Goal: Task Accomplishment & Management: Manage account settings

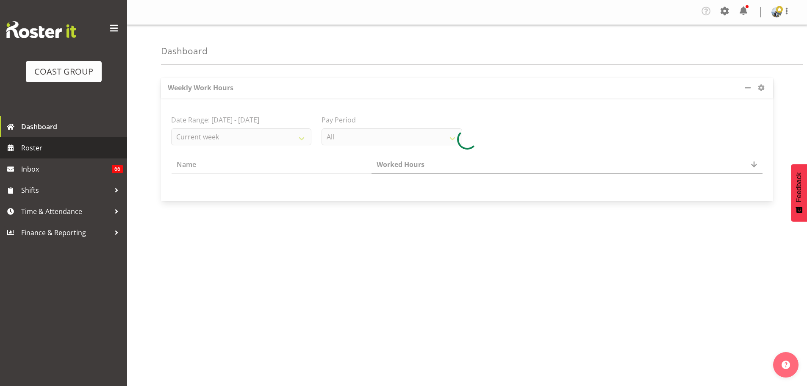
click at [39, 146] on span "Roster" at bounding box center [72, 147] width 102 height 13
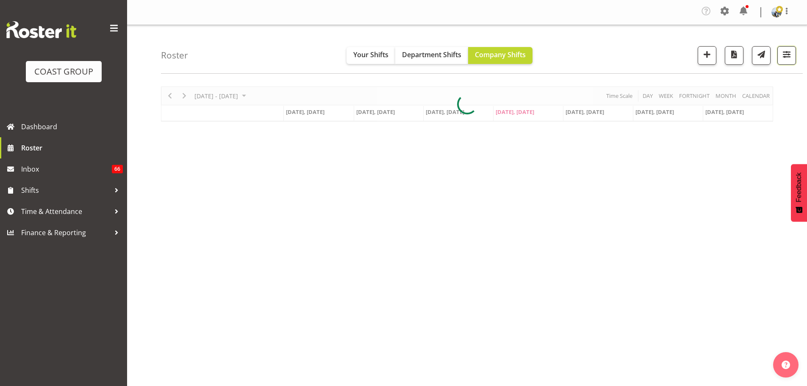
click at [788, 61] on button "button" at bounding box center [786, 55] width 19 height 19
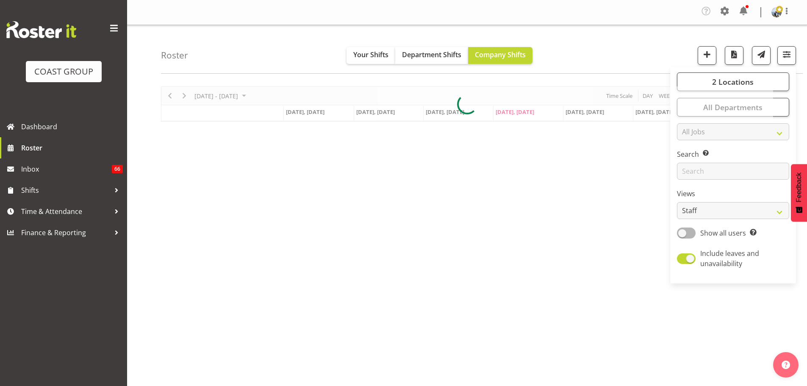
click at [763, 105] on div at bounding box center [467, 103] width 612 height 35
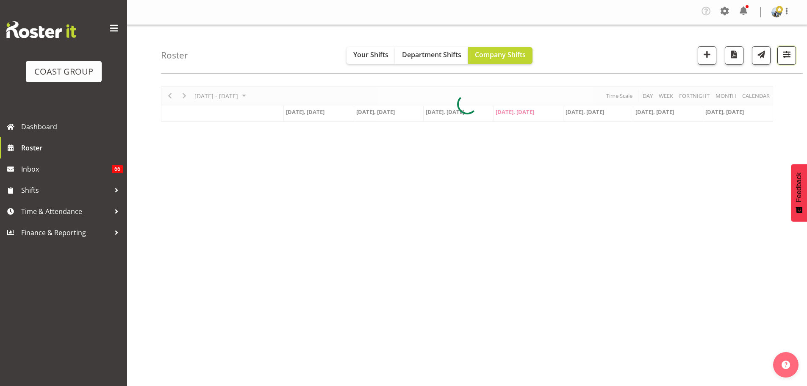
click at [790, 62] on button "button" at bounding box center [786, 55] width 19 height 19
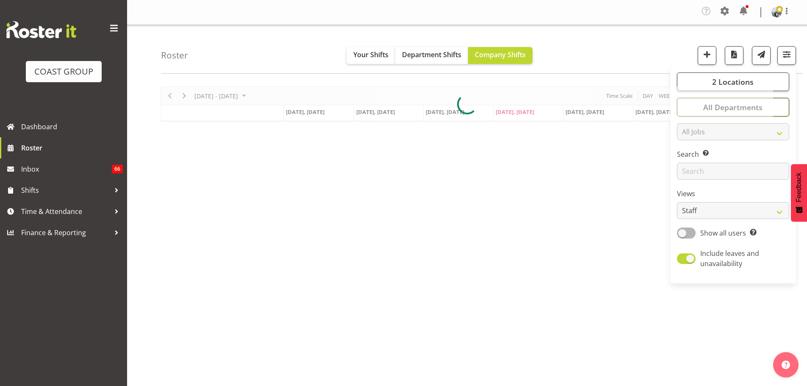
click at [780, 108] on button "All Departments" at bounding box center [733, 107] width 112 height 19
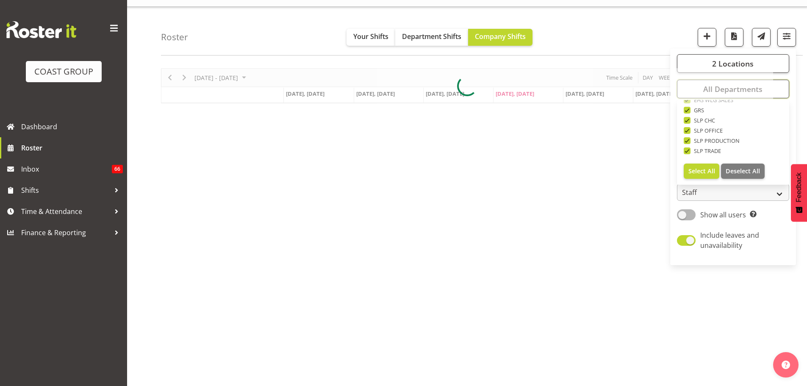
scroll to position [33, 0]
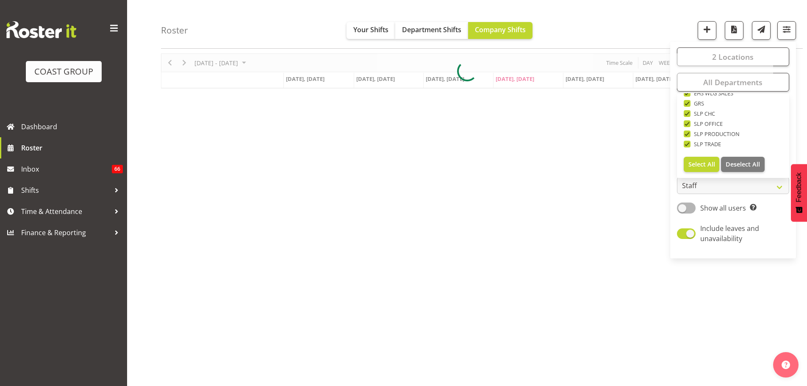
click at [657, 22] on div "Roster Your Shifts Department Shifts Company Shifts 2 Locations Clear CARLTON E…" at bounding box center [481, 24] width 641 height 49
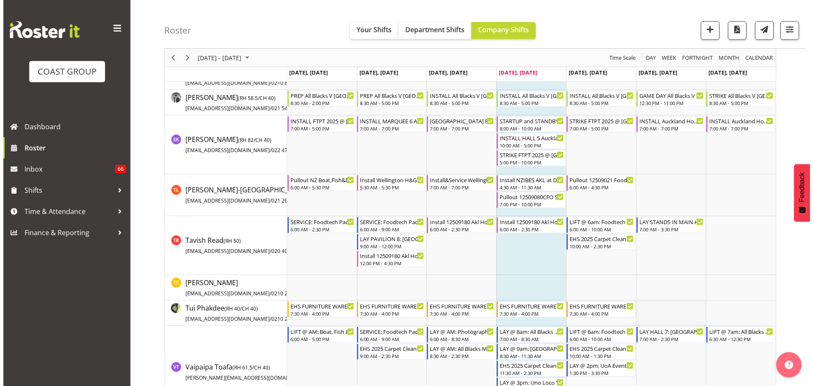
scroll to position [3886, 0]
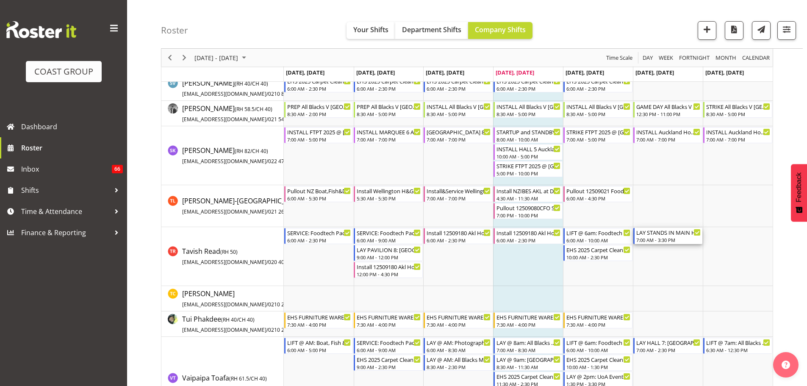
click at [665, 243] on div "7:00 AM - 3:30 PM" at bounding box center [668, 239] width 64 height 7
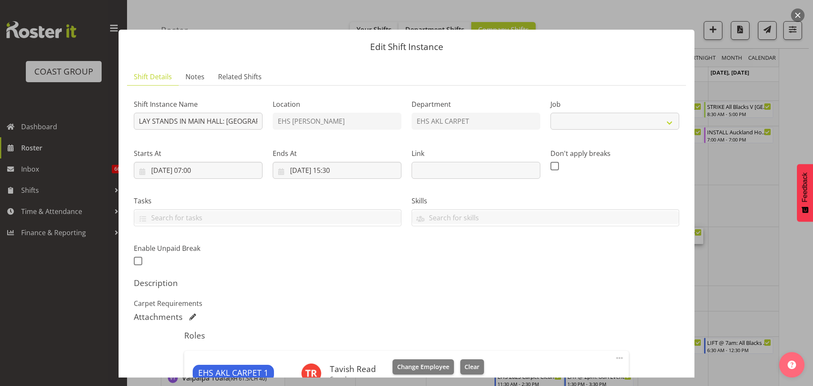
select select "9932"
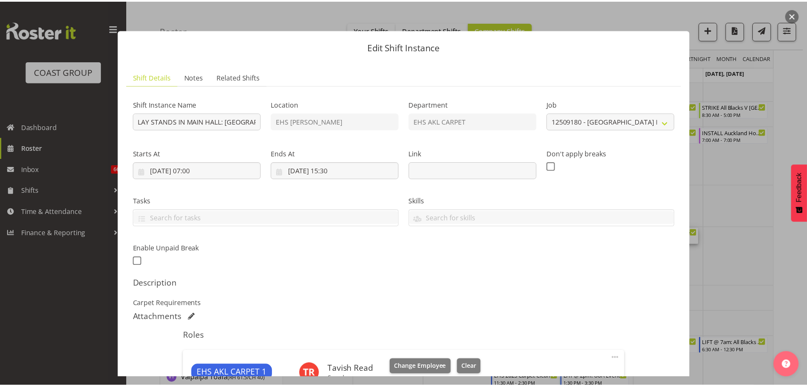
scroll to position [212, 0]
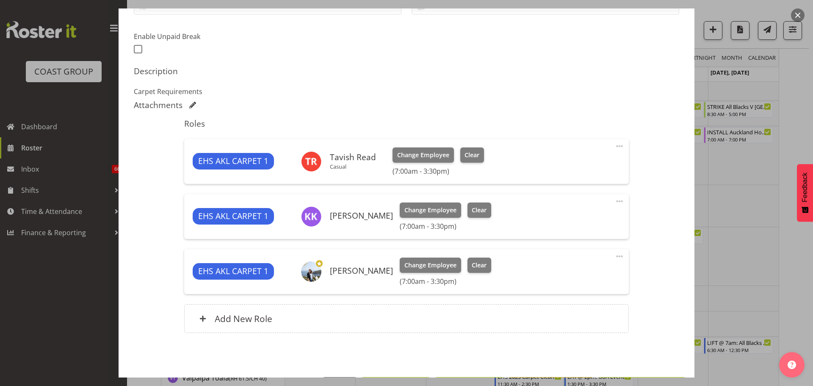
click at [614, 145] on span at bounding box center [619, 146] width 10 height 10
click at [585, 166] on link "Edit" at bounding box center [583, 166] width 81 height 15
select select "8"
select select "2025"
select select "7"
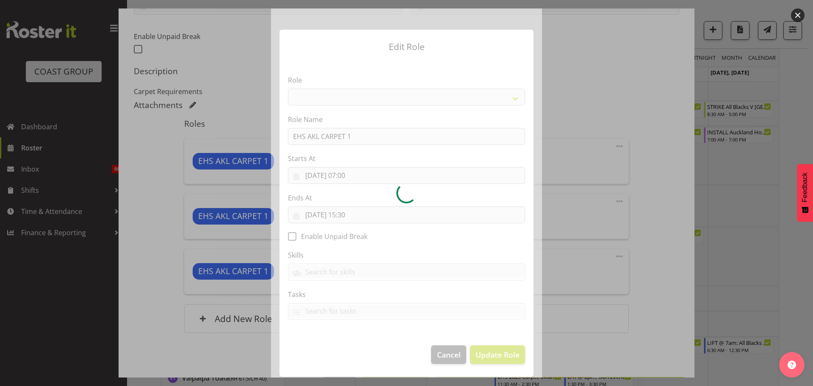
select select "190"
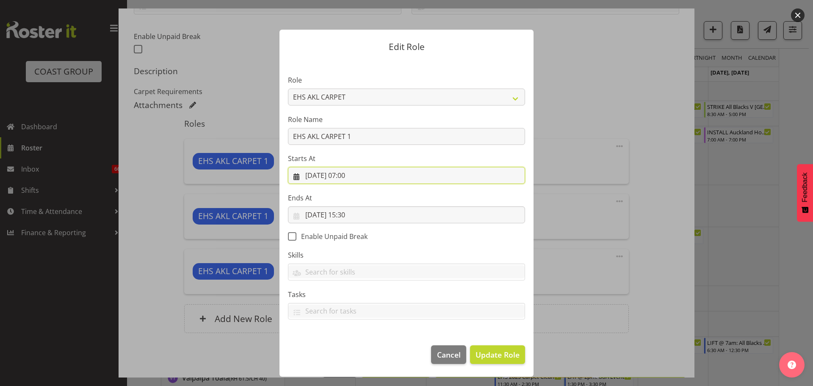
click at [357, 178] on input "06/09/2025, 07:00" at bounding box center [406, 175] width 237 height 17
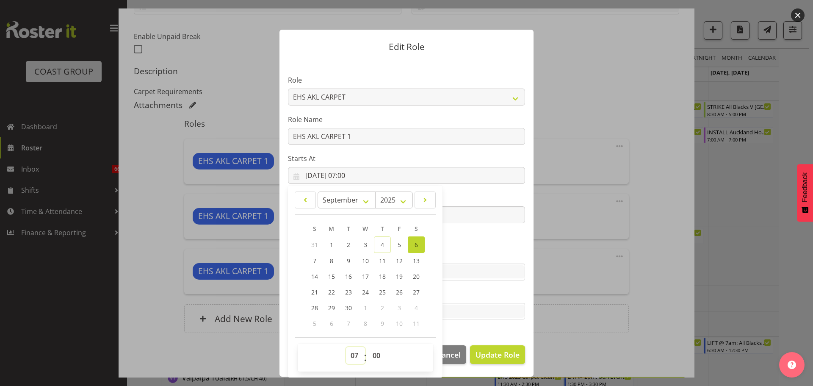
click at [350, 354] on select "00 01 02 03 04 05 06 07 08 09 10 11 12 13 14 15 16 17 18 19 20 21 22 23" at bounding box center [355, 355] width 19 height 17
click at [359, 355] on select "00 01 02 03 04 05 06 07 08 09 10 11 12 13 14 15 16 17 18 19 20 21 22 23" at bounding box center [355, 355] width 19 height 17
select select "12"
click at [346, 347] on select "00 01 02 03 04 05 06 07 08 09 10 11 12 13 14 15 16 17 18 19 20 21 22 23" at bounding box center [355, 355] width 19 height 17
type input "06/09/2025, 12:00"
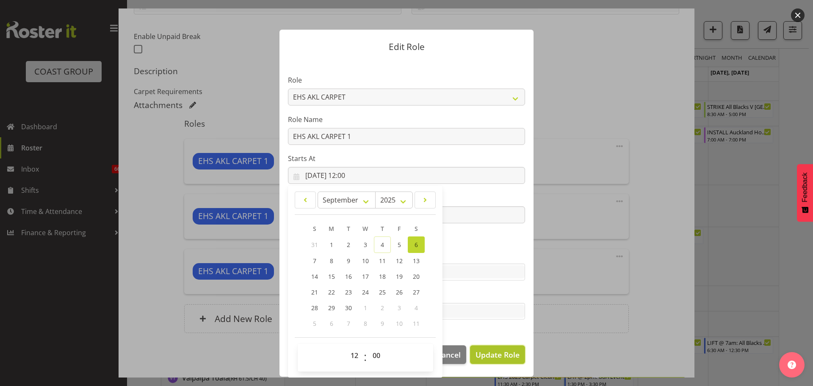
click at [485, 356] on span "Update Role" at bounding box center [497, 354] width 44 height 11
select select
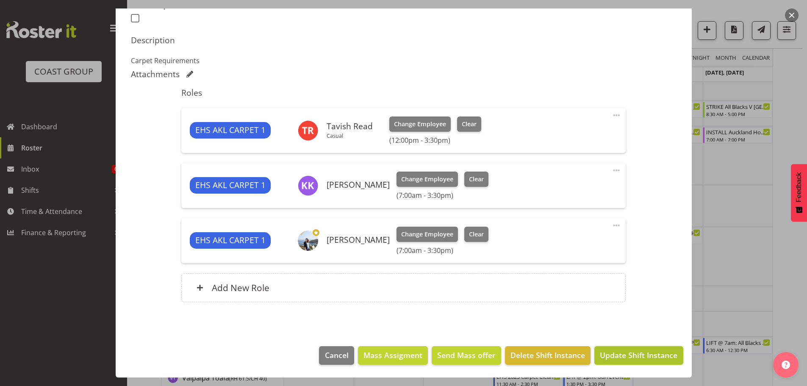
click at [648, 361] on button "Update Shift Instance" at bounding box center [638, 355] width 88 height 19
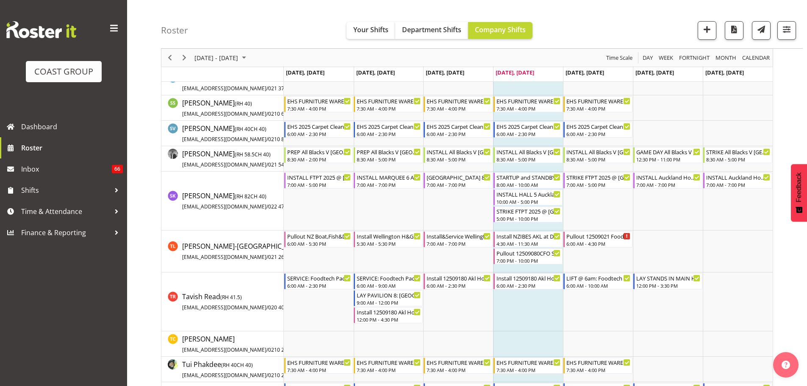
scroll to position [3883, 0]
